Goal: Navigation & Orientation: Find specific page/section

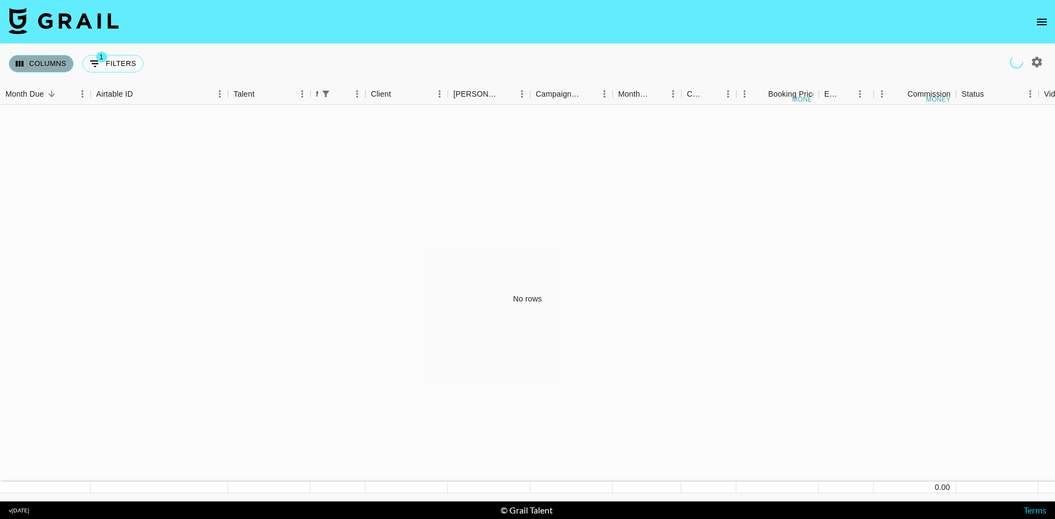
click at [64, 59] on button "Columns" at bounding box center [41, 64] width 65 height 18
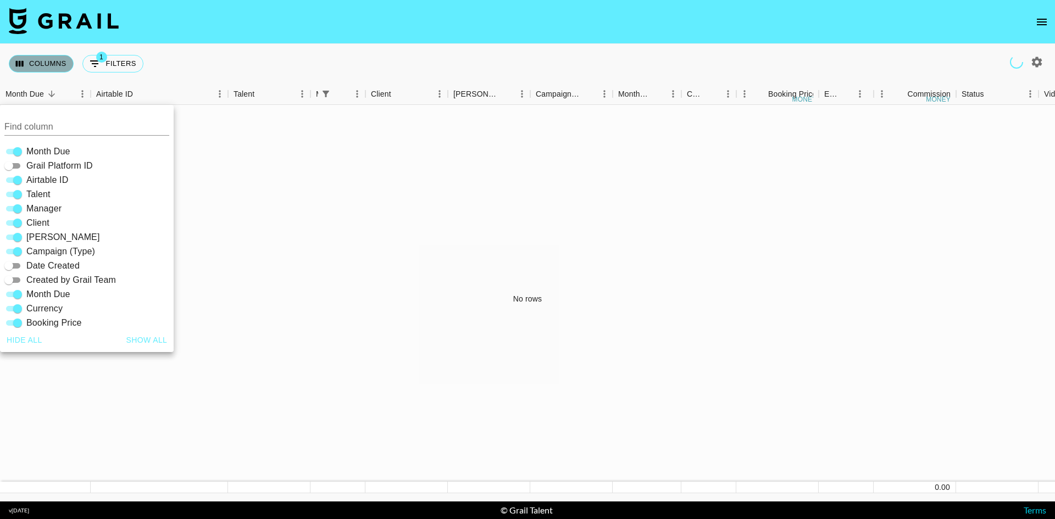
click at [64, 59] on button "Columns" at bounding box center [41, 64] width 65 height 18
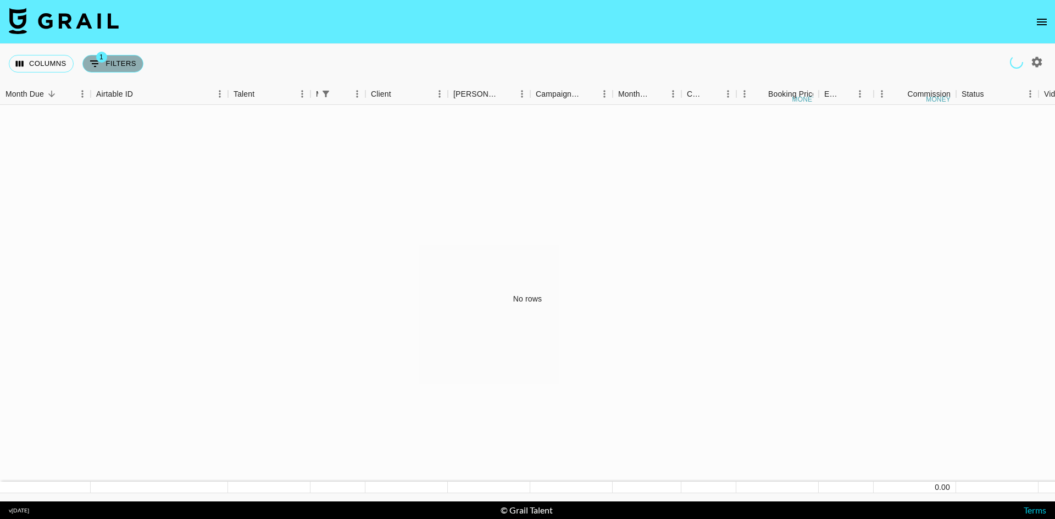
click at [102, 64] on button "1 Filters" at bounding box center [112, 64] width 61 height 18
select select "managerIds"
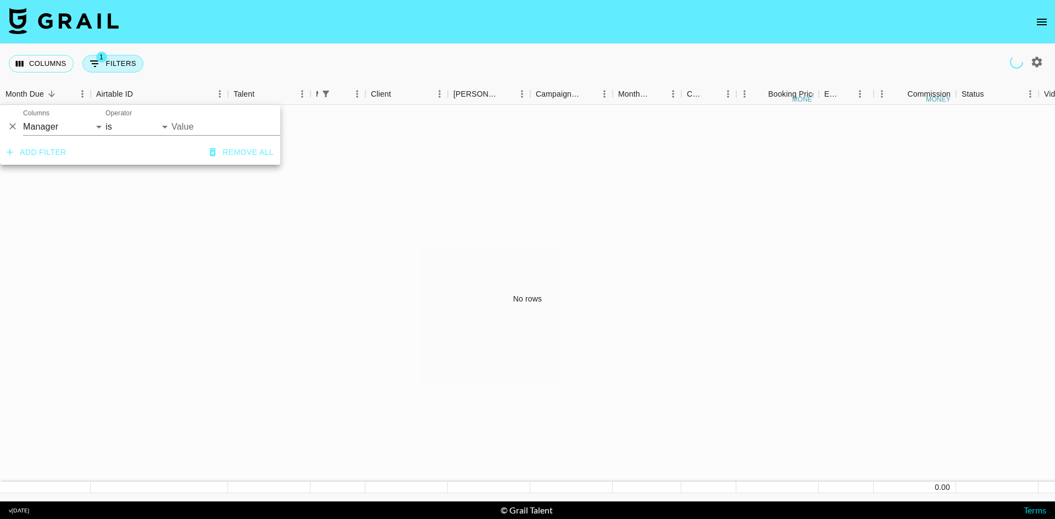
click at [102, 64] on button "1 Filters" at bounding box center [112, 64] width 61 height 18
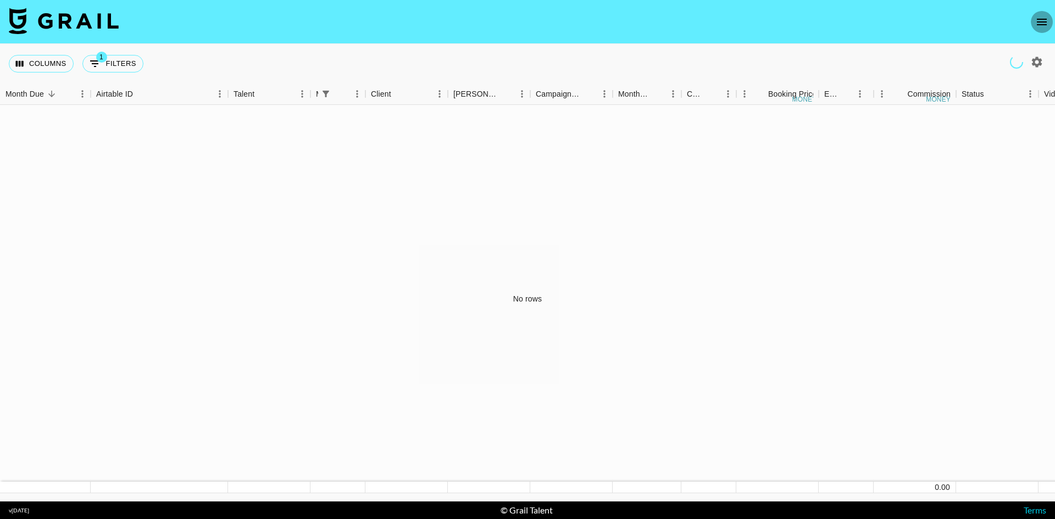
click at [1042, 23] on icon "open drawer" at bounding box center [1041, 21] width 13 height 13
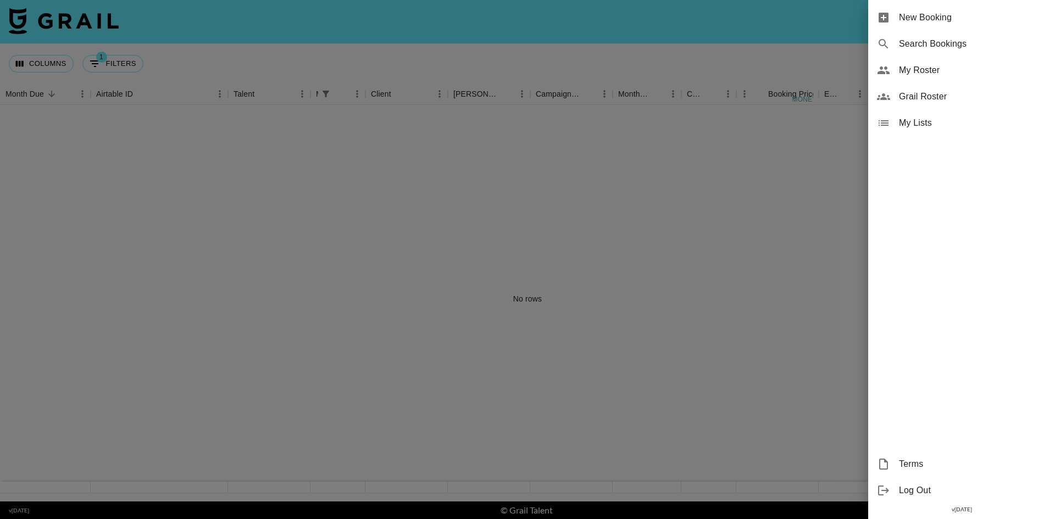
click at [992, 68] on span "My Roster" at bounding box center [972, 70] width 147 height 13
